Goal: Information Seeking & Learning: Learn about a topic

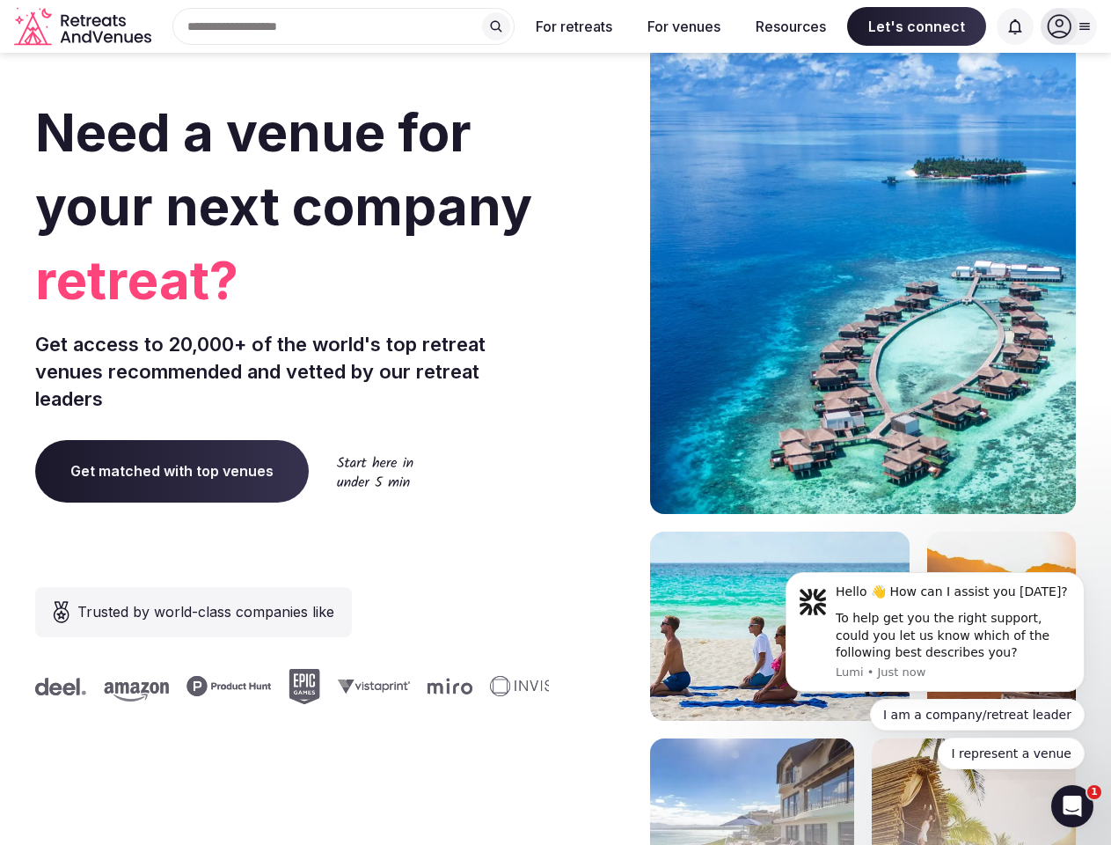
click at [555, 422] on div "Need a venue for your next company retreat? Get access to 20,000+ of the world'…" at bounding box center [555, 526] width 1041 height 1060
click at [344, 26] on div "Search Popular Destinations [GEOGRAPHIC_DATA], [GEOGRAPHIC_DATA] [GEOGRAPHIC_DA…" at bounding box center [336, 26] width 356 height 37
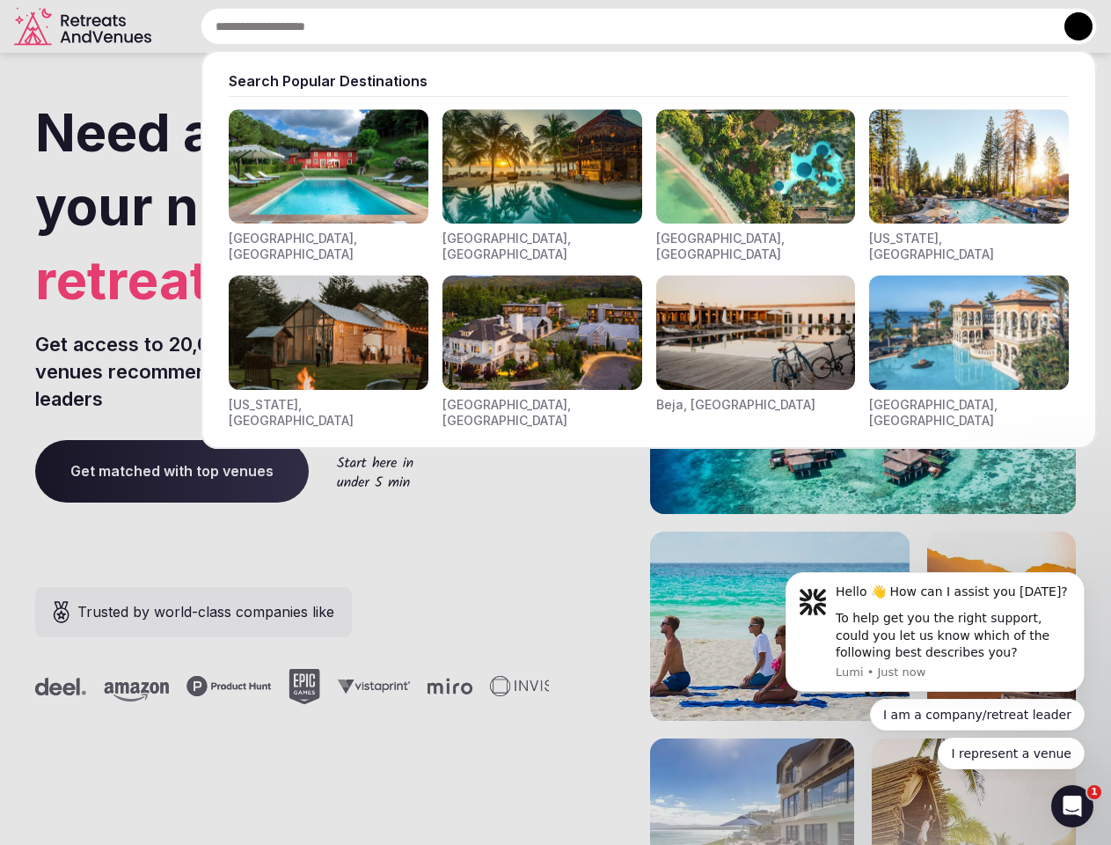
click at [496, 26] on input "text" at bounding box center [649, 26] width 897 height 37
click at [575, 26] on input "text" at bounding box center [649, 26] width 897 height 37
click at [684, 26] on input "text" at bounding box center [649, 26] width 897 height 37
click at [791, 26] on input "text" at bounding box center [649, 26] width 897 height 37
click at [917, 26] on input "text" at bounding box center [649, 26] width 897 height 37
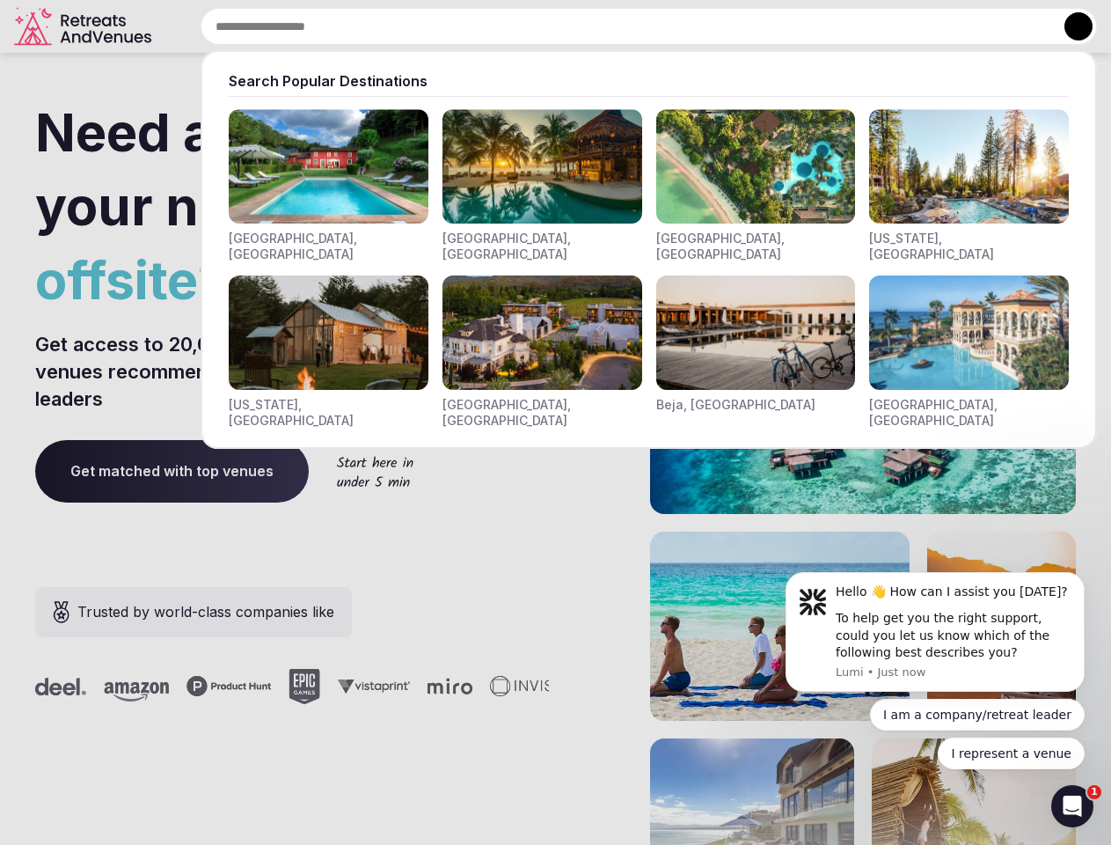
click at [1015, 26] on input "text" at bounding box center [649, 26] width 897 height 37
click at [1069, 26] on button at bounding box center [1079, 26] width 28 height 28
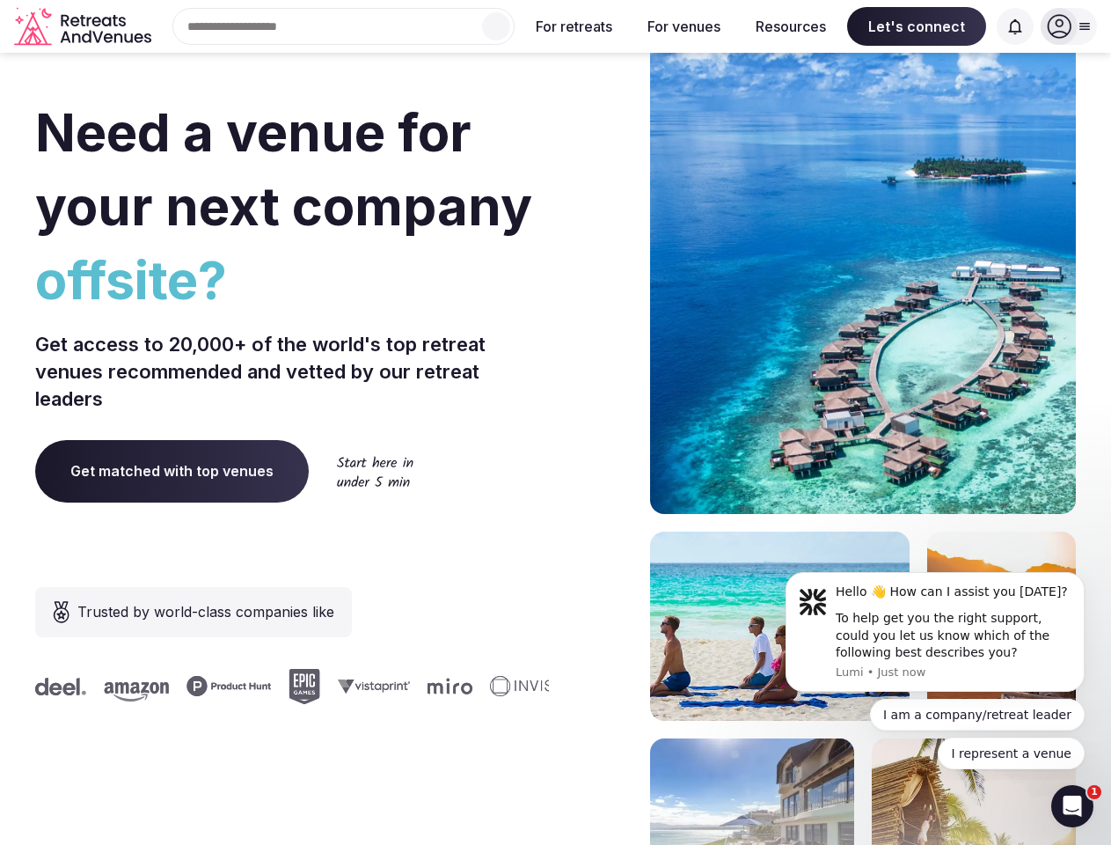
click at [935, 632] on div "To help get you the right support, could you let us know which of the following…" at bounding box center [954, 636] width 236 height 52
